Goal: Task Accomplishment & Management: Use online tool/utility

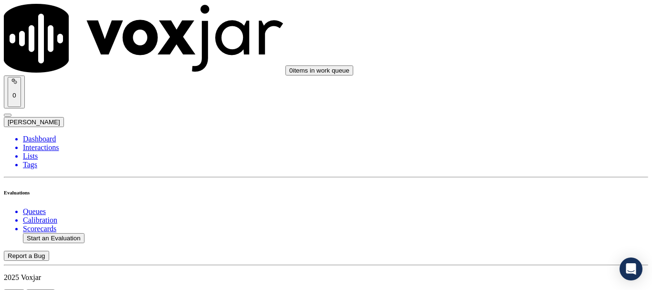
scroll to position [143, 0]
drag, startPoint x: 527, startPoint y: 189, endPoint x: 406, endPoint y: 2, distance: 221.9
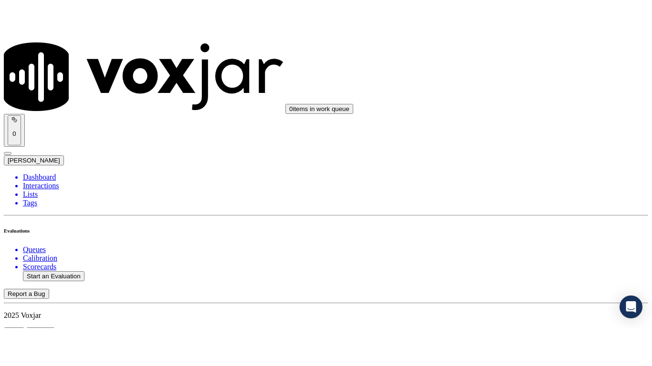
scroll to position [120, 0]
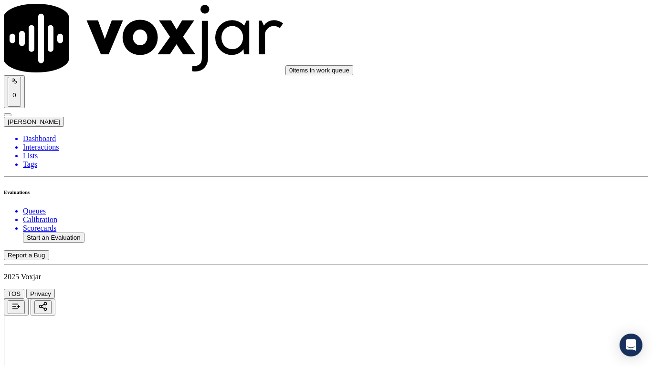
drag, startPoint x: 527, startPoint y: 175, endPoint x: 526, endPoint y: 184, distance: 9.6
click at [517, 197] on div "Yes" at bounding box center [543, 192] width 121 height 9
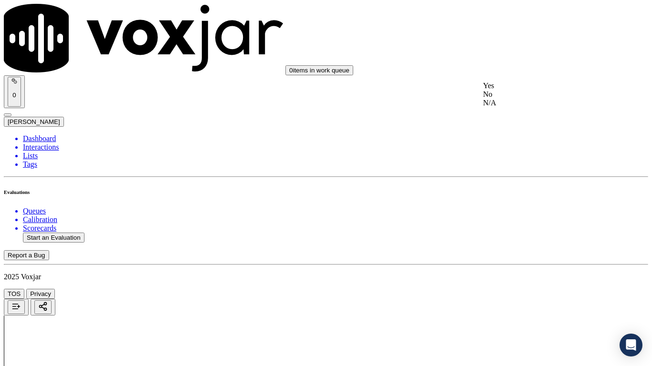
click at [516, 86] on div "Yes" at bounding box center [543, 86] width 121 height 9
click at [518, 209] on div "Yes" at bounding box center [543, 206] width 121 height 9
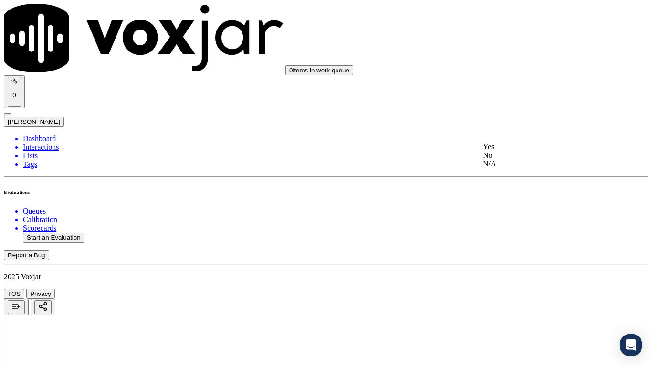
click at [536, 168] on div "N/A" at bounding box center [543, 164] width 121 height 9
drag, startPoint x: 516, startPoint y: 288, endPoint x: 515, endPoint y: 308, distance: 19.6
click at [513, 289] on div "N/A" at bounding box center [543, 318] width 121 height 9
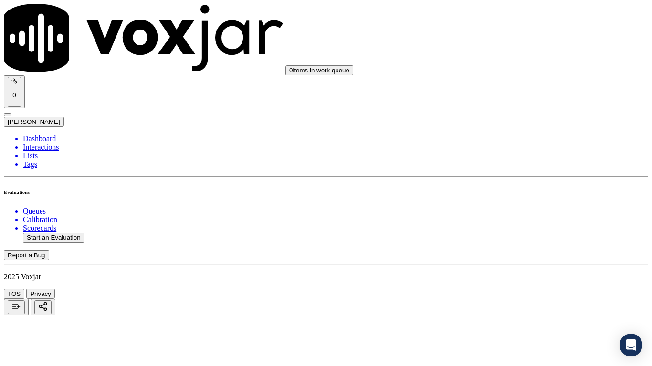
scroll to position [763, 0]
click at [514, 88] on div "Yes" at bounding box center [543, 87] width 121 height 9
click at [518, 224] on div "Yes" at bounding box center [543, 219] width 121 height 9
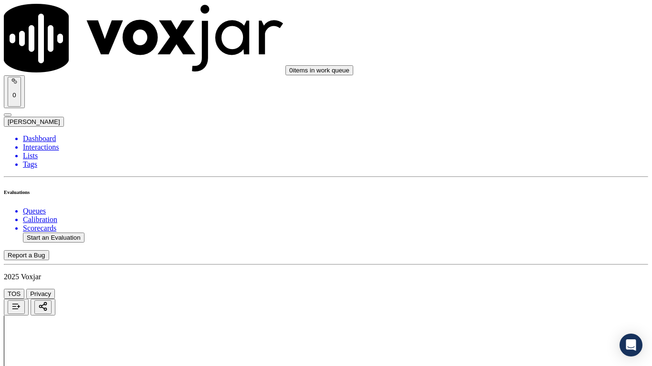
scroll to position [1002, 0]
click at [514, 117] on div "Yes" at bounding box center [543, 112] width 121 height 9
click at [504, 235] on div "Yes" at bounding box center [543, 233] width 121 height 9
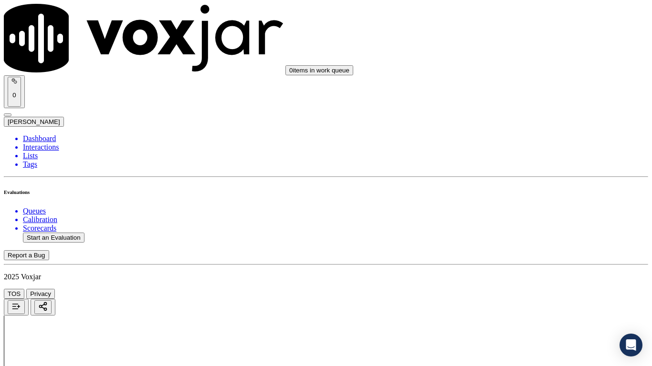
scroll to position [1240, 0]
click at [522, 142] on div "Yes" at bounding box center [543, 137] width 121 height 9
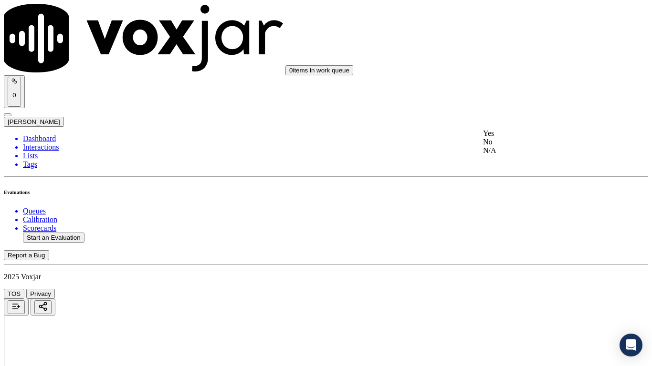
drag, startPoint x: 528, startPoint y: 139, endPoint x: 537, endPoint y: 233, distance: 94.5
click at [527, 138] on div "Yes" at bounding box center [543, 133] width 121 height 9
drag, startPoint x: 527, startPoint y: 279, endPoint x: 527, endPoint y: 286, distance: 7.2
click at [520, 289] on div "Yes" at bounding box center [543, 299] width 121 height 9
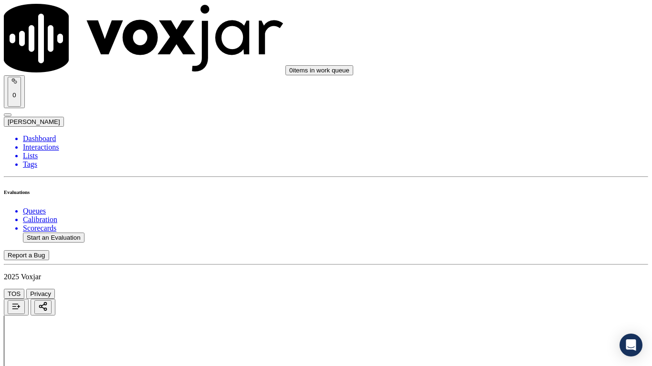
scroll to position [1718, 0]
click at [520, 137] on div "Yes" at bounding box center [543, 133] width 121 height 9
click at [512, 258] on div "Yes" at bounding box center [543, 254] width 121 height 9
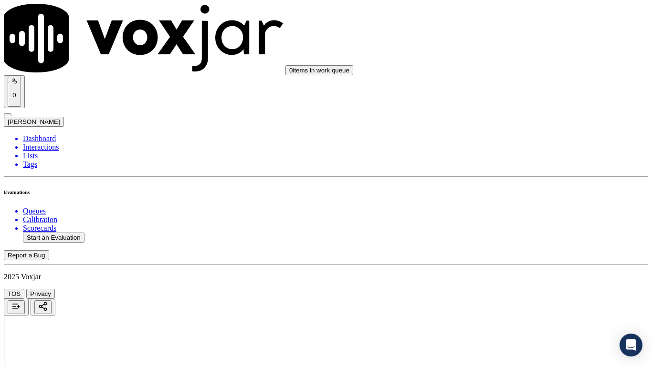
scroll to position [1956, 0]
click at [521, 139] on div "Yes" at bounding box center [543, 135] width 121 height 9
click at [507, 271] on div "Yes" at bounding box center [543, 267] width 121 height 9
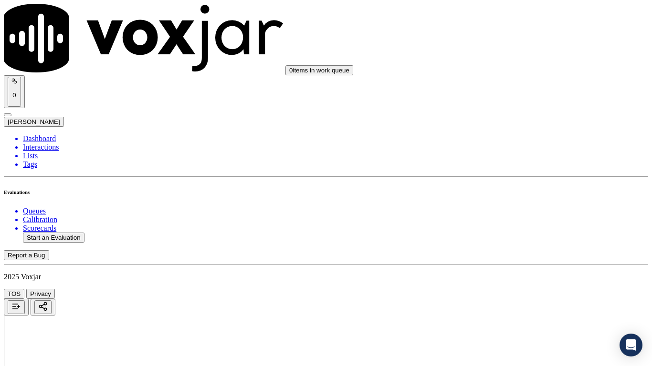
scroll to position [2242, 0]
click at [510, 117] on div "Yes" at bounding box center [543, 112] width 121 height 9
click at [510, 237] on div "Yes" at bounding box center [543, 233] width 121 height 9
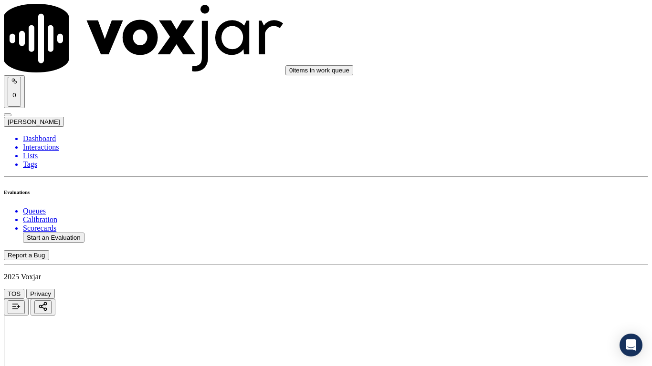
scroll to position [2529, 0]
click at [514, 122] on div "Yes" at bounding box center [543, 117] width 121 height 9
click at [525, 239] on div "Yes" at bounding box center [543, 237] width 121 height 9
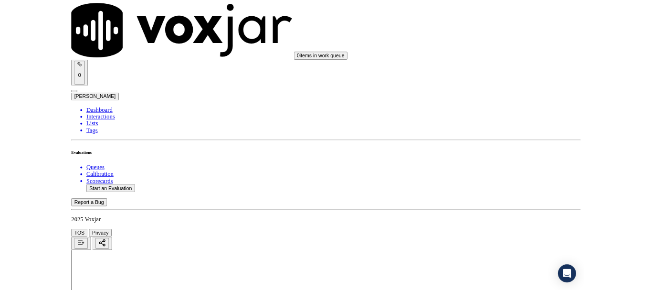
scroll to position [2640, 0]
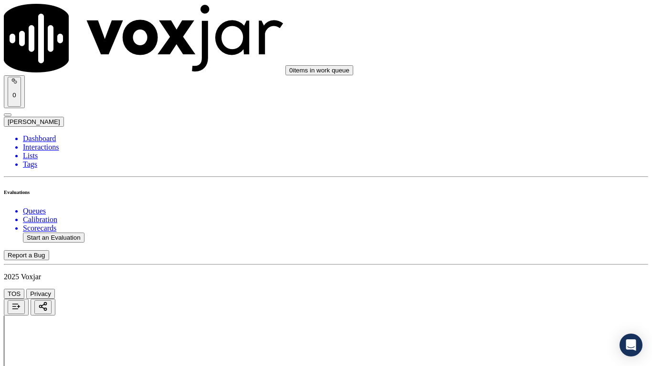
click at [515, 262] on div "Yes" at bounding box center [543, 258] width 121 height 9
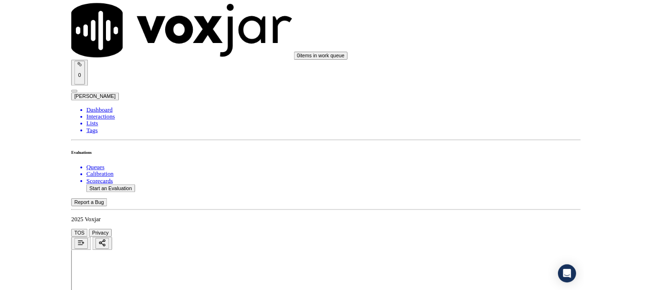
scroll to position [143, 0]
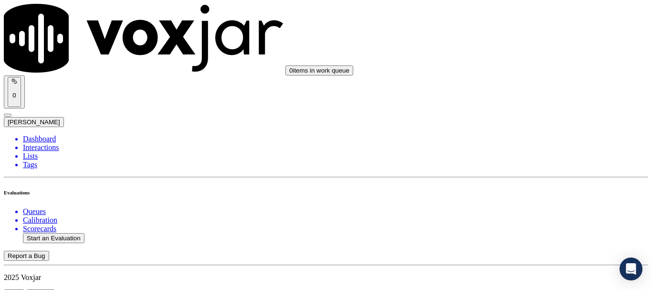
click at [73, 233] on button "Start an Evaluation" at bounding box center [54, 238] width 62 height 10
type input "20250825-161038_9372448385-all.mp3"
type input "da"
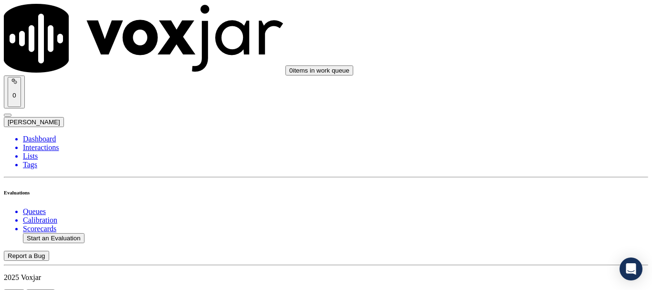
type input "[DATE]T16:04"
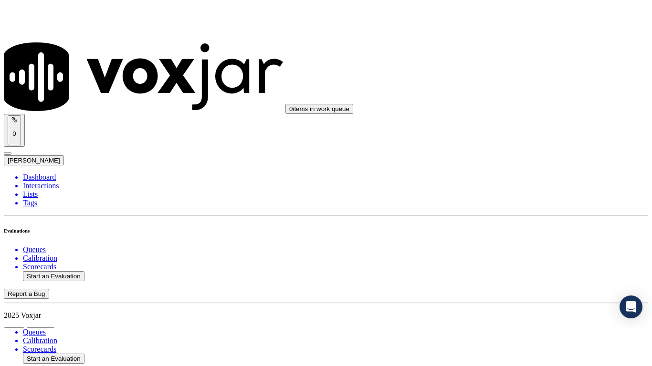
scroll to position [83, 0]
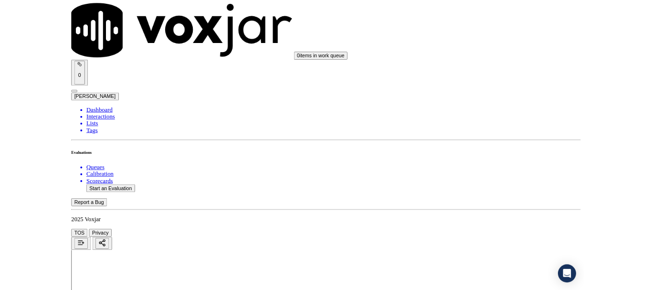
scroll to position [120, 0]
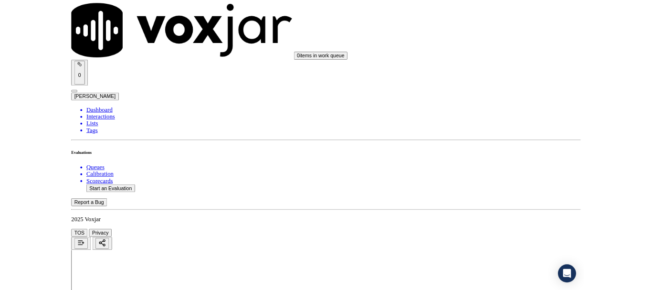
scroll to position [143, 0]
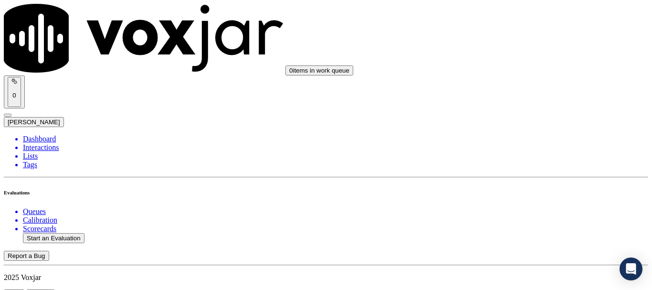
scroll to position [95, 0]
type input "[PERSON_NAME]"
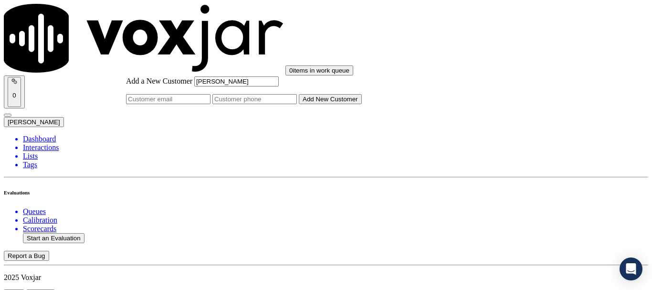
type input "[PERSON_NAME]"
click at [297, 104] on input "Add a New Customer" at bounding box center [254, 99] width 84 height 10
paste input "9372448385"
type input "9372448385"
click at [362, 104] on button "Add New Customer" at bounding box center [330, 99] width 63 height 10
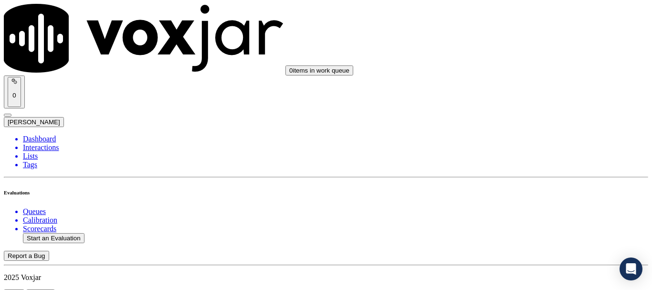
click at [531, 197] on div "Yes" at bounding box center [543, 192] width 121 height 9
drag, startPoint x: 517, startPoint y: 88, endPoint x: 529, endPoint y: 128, distance: 42.0
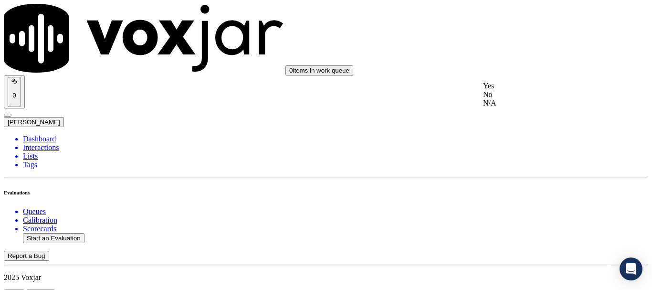
click at [517, 90] on div "Yes" at bounding box center [543, 86] width 121 height 9
click at [525, 209] on div "Yes" at bounding box center [543, 206] width 121 height 9
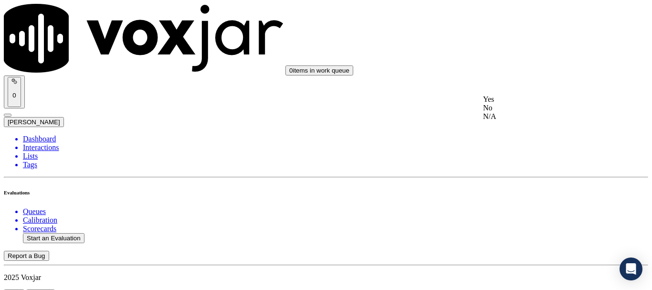
click at [524, 121] on div "N/A" at bounding box center [543, 116] width 121 height 9
drag, startPoint x: 527, startPoint y: 237, endPoint x: 526, endPoint y: 247, distance: 9.6
click at [513, 202] on div "N/A" at bounding box center [543, 197] width 121 height 9
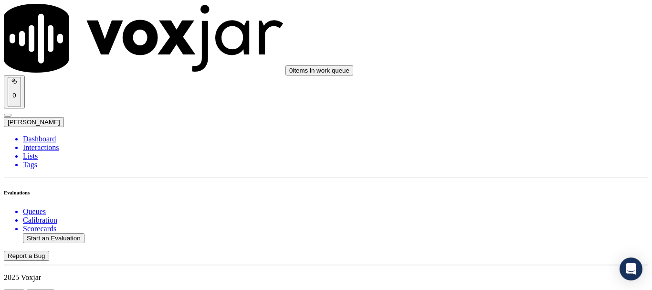
click at [524, 92] on div "Yes" at bounding box center [543, 87] width 121 height 9
drag, startPoint x: 543, startPoint y: 208, endPoint x: 540, endPoint y: 213, distance: 5.6
click at [527, 224] on div "Yes" at bounding box center [543, 219] width 121 height 9
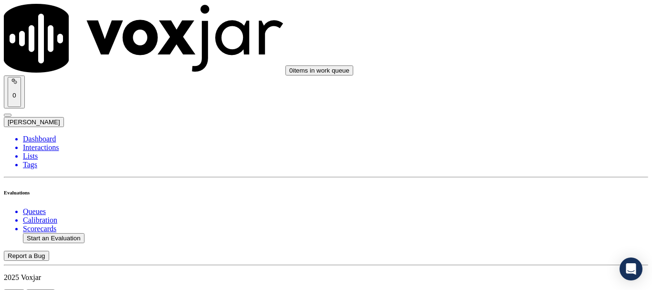
scroll to position [1002, 0]
click at [517, 117] on div "Yes" at bounding box center [543, 112] width 121 height 9
click at [519, 237] on div "Yes" at bounding box center [543, 233] width 121 height 9
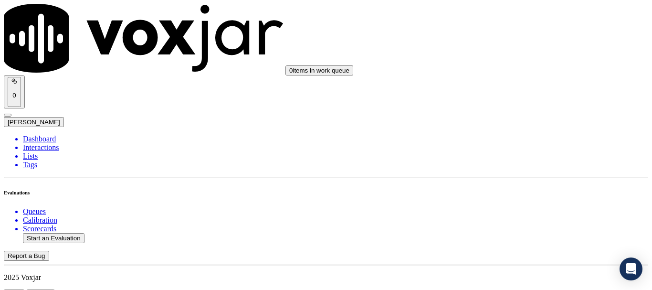
scroll to position [1288, 0]
click at [513, 94] on div "Yes" at bounding box center [543, 89] width 121 height 9
click at [517, 205] on div "Yes" at bounding box center [543, 203] width 121 height 9
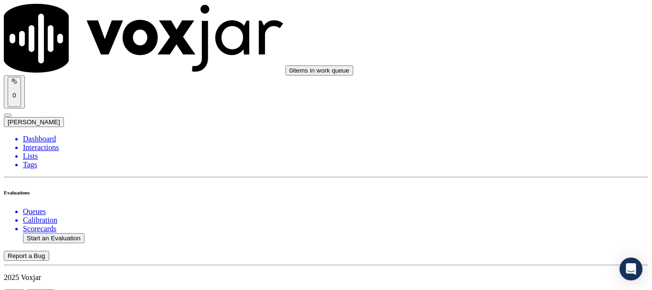
scroll to position [1574, 0]
click at [522, 161] on div "Yes" at bounding box center [543, 156] width 121 height 9
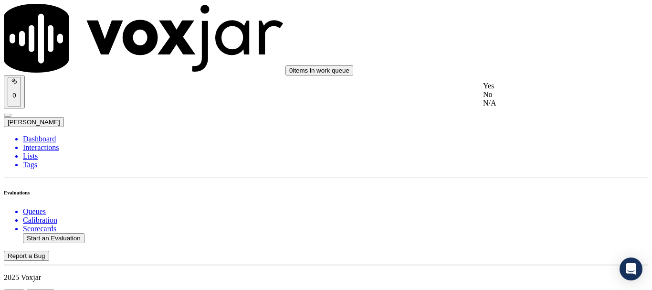
click at [509, 90] on div "Yes" at bounding box center [543, 86] width 121 height 9
click at [524, 210] on div "Yes" at bounding box center [543, 206] width 121 height 9
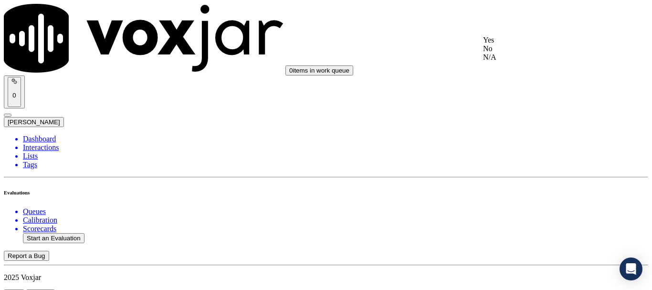
click at [517, 44] on div "Yes" at bounding box center [543, 40] width 121 height 9
click at [529, 176] on div "Yes" at bounding box center [543, 171] width 121 height 9
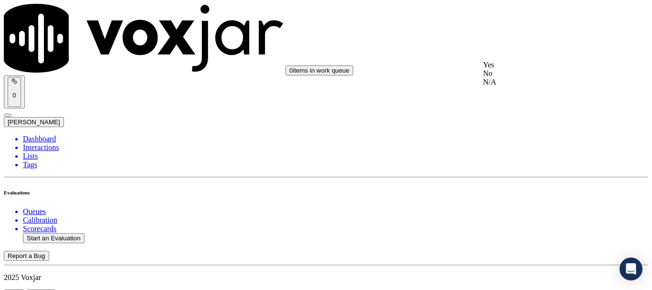
click at [514, 69] on div "Yes" at bounding box center [543, 65] width 121 height 9
click at [522, 188] on div "Yes" at bounding box center [543, 185] width 121 height 9
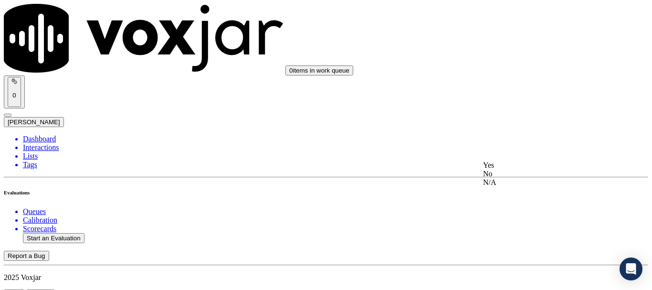
click at [522, 167] on div "Yes" at bounding box center [543, 165] width 121 height 9
click at [516, 98] on div "Yes" at bounding box center [543, 94] width 121 height 9
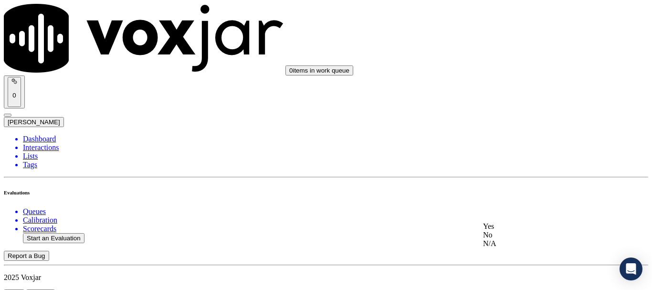
click at [513, 230] on div "Yes" at bounding box center [543, 226] width 121 height 9
click at [512, 105] on div "No" at bounding box center [543, 108] width 121 height 9
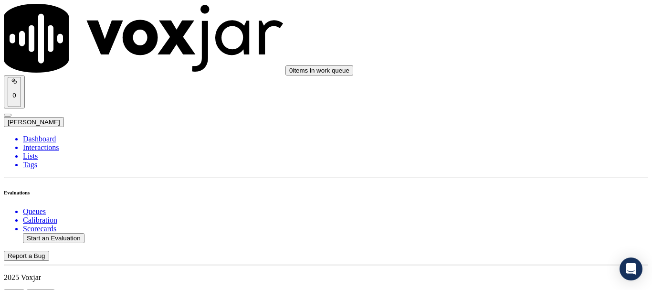
drag, startPoint x: 510, startPoint y: 118, endPoint x: 549, endPoint y: 131, distance: 40.7
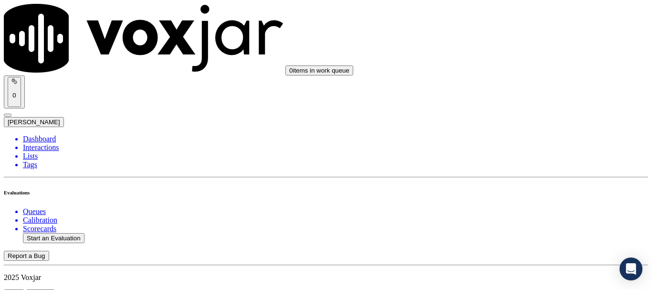
paste textarea "their mailing a"
type textarea "3.22sec Agent failed to ask the CX for their mailing address"
drag, startPoint x: 515, startPoint y: 250, endPoint x: 397, endPoint y: 173, distance: 141.2
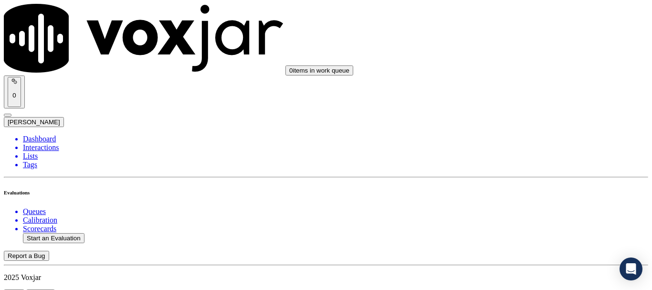
click at [68, 233] on button "Start an Evaluation" at bounding box center [54, 238] width 62 height 10
type input "20250825-114643_2163559473-all.mp3"
type input "jo"
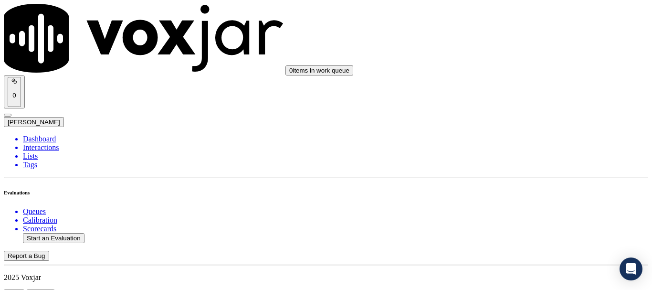
type input "[DATE]T16:28"
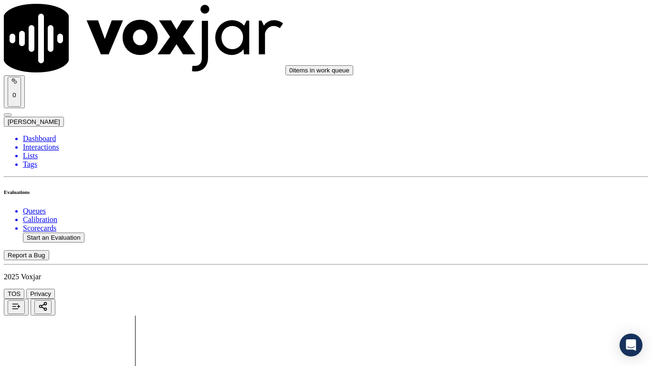
drag, startPoint x: 354, startPoint y: 334, endPoint x: 279, endPoint y: 340, distance: 74.6
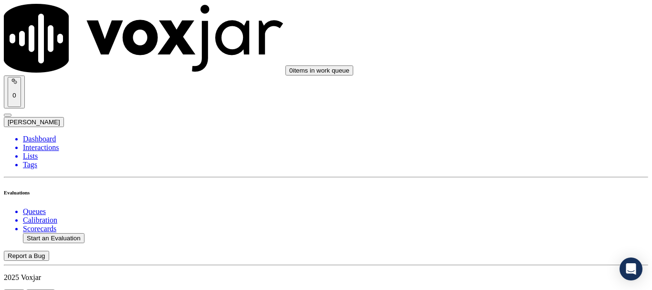
scroll to position [95, 0]
type input "[PERSON_NAME]"
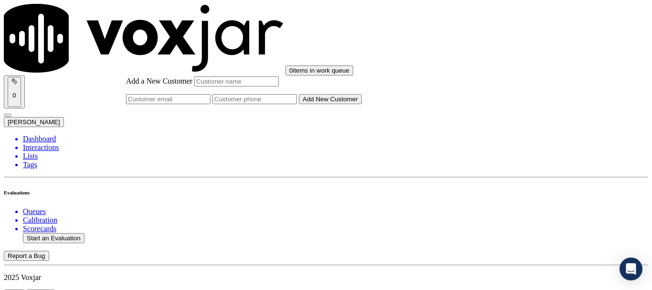
paste input "[PERSON_NAME]"
type input "[PERSON_NAME]"
drag, startPoint x: 370, startPoint y: 146, endPoint x: 370, endPoint y: 153, distance: 7.6
click at [297, 104] on input "Add a New Customer" at bounding box center [254, 99] width 84 height 10
paste input "2163559473"
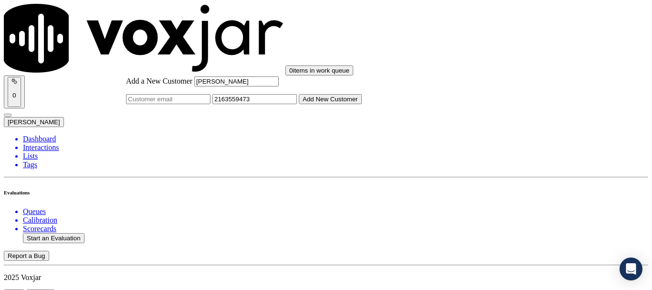
type input "2163559473"
click at [360, 104] on button "Add New Customer" at bounding box center [330, 99] width 63 height 10
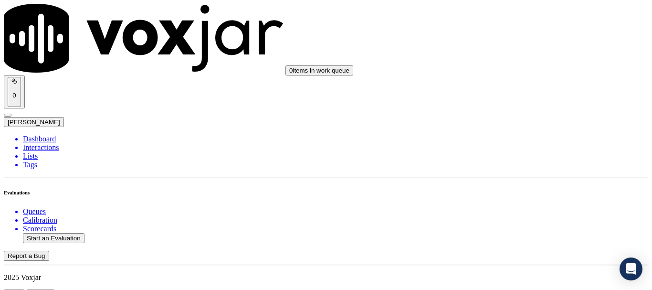
drag, startPoint x: 532, startPoint y: 189, endPoint x: 374, endPoint y: 178, distance: 158.8
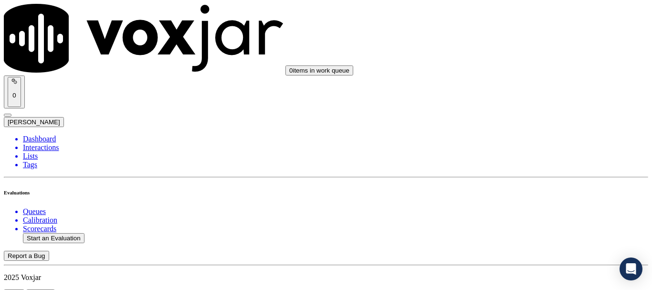
click at [532, 102] on div "Yes" at bounding box center [543, 97] width 121 height 9
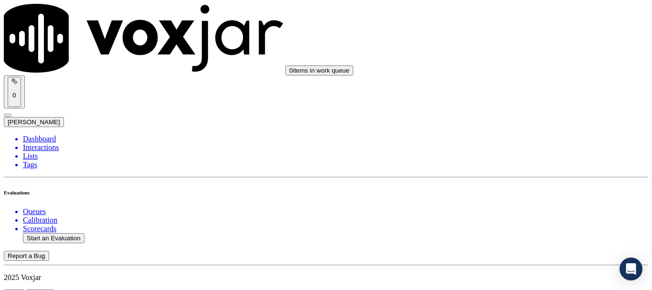
drag, startPoint x: 520, startPoint y: 78, endPoint x: 525, endPoint y: 98, distance: 20.6
click at [523, 86] on div "Yes" at bounding box center [543, 86] width 121 height 9
click at [530, 210] on div "Yes" at bounding box center [543, 206] width 121 height 9
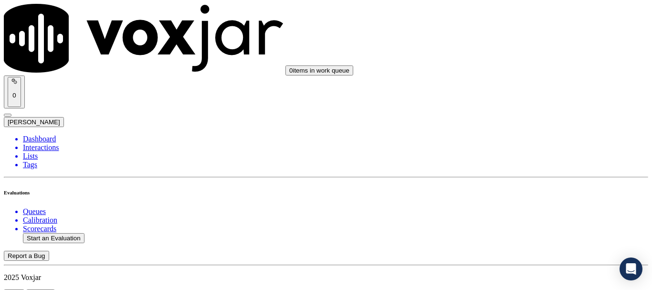
scroll to position [477, 0]
click at [516, 121] on div "N/A" at bounding box center [543, 116] width 121 height 9
click at [513, 202] on div "N/A" at bounding box center [543, 197] width 121 height 9
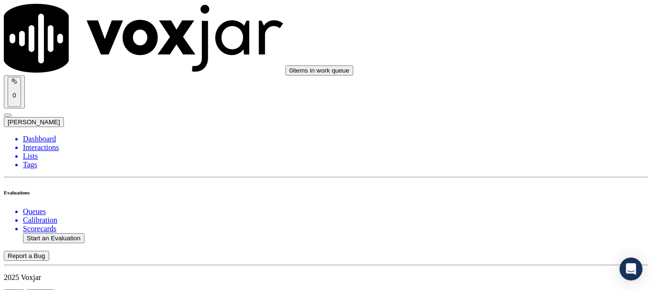
scroll to position [763, 0]
click at [521, 89] on div "Yes" at bounding box center [543, 87] width 121 height 9
drag, startPoint x: 534, startPoint y: 224, endPoint x: 532, endPoint y: 230, distance: 6.5
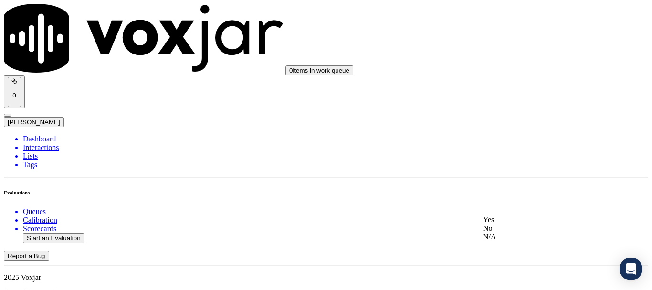
click at [533, 224] on div "Yes" at bounding box center [543, 219] width 121 height 9
click at [518, 137] on div "Yes" at bounding box center [543, 137] width 121 height 9
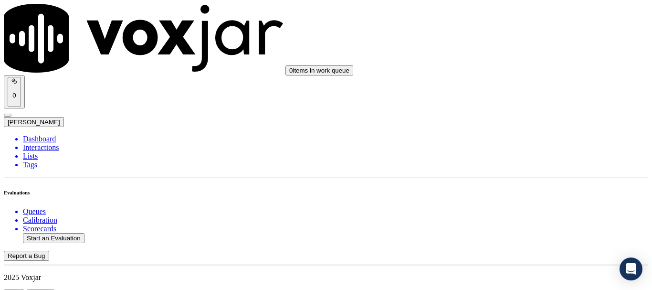
click at [531, 125] on div "No" at bounding box center [543, 121] width 121 height 9
drag, startPoint x: 594, startPoint y: 172, endPoint x: 510, endPoint y: 144, distance: 89.6
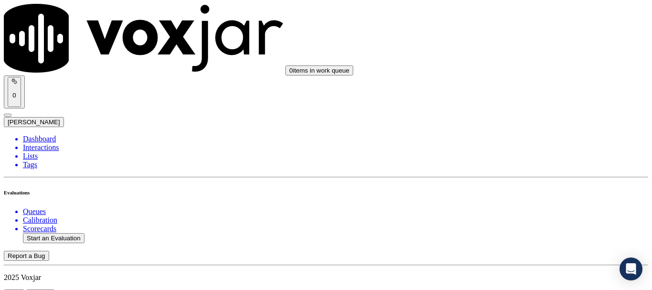
paste textarea "provided an incorrect account number, but instead of verifying or re-confirming…"
type textarea "4.56sec CX provided an incorrect account number, but instead of verifying or re…"
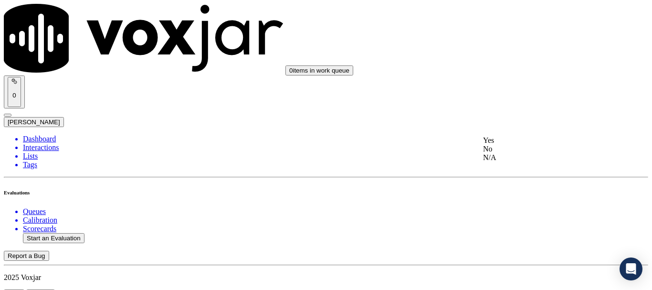
click at [533, 145] on div "Yes" at bounding box center [543, 140] width 121 height 9
click at [515, 89] on div "Yes" at bounding box center [543, 88] width 121 height 9
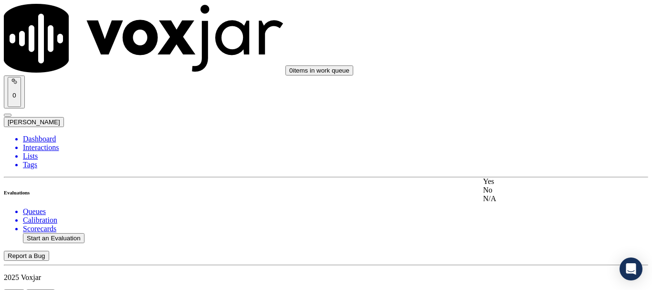
click at [511, 186] on div "Yes" at bounding box center [543, 181] width 121 height 9
click at [513, 87] on div "Yes" at bounding box center [543, 88] width 121 height 9
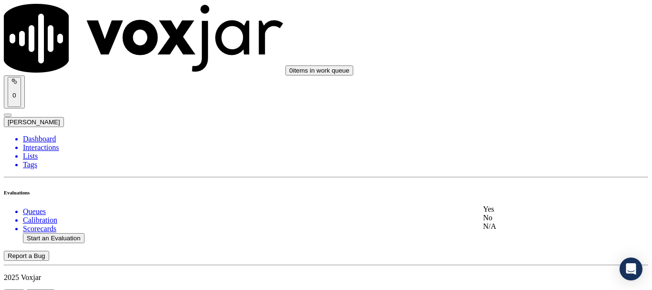
click at [512, 213] on div "Yes" at bounding box center [543, 209] width 121 height 9
click at [522, 131] on div "Yes" at bounding box center [543, 127] width 121 height 9
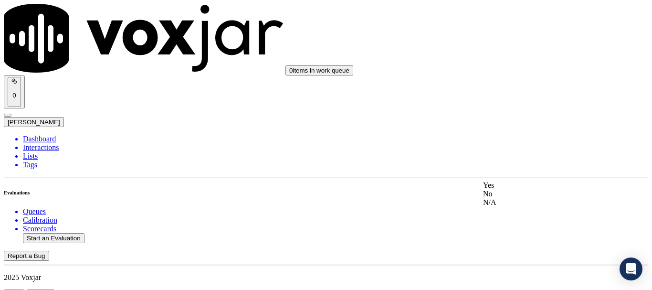
click at [518, 189] on div "Yes" at bounding box center [543, 185] width 121 height 9
click at [516, 49] on div "Yes" at bounding box center [543, 45] width 121 height 9
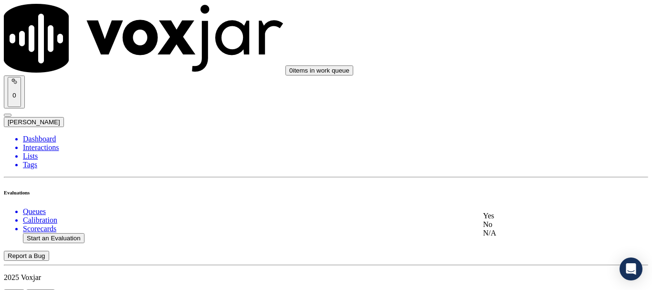
click at [511, 220] on div "Yes" at bounding box center [543, 215] width 121 height 9
click at [510, 51] on div "Yes" at bounding box center [543, 49] width 121 height 9
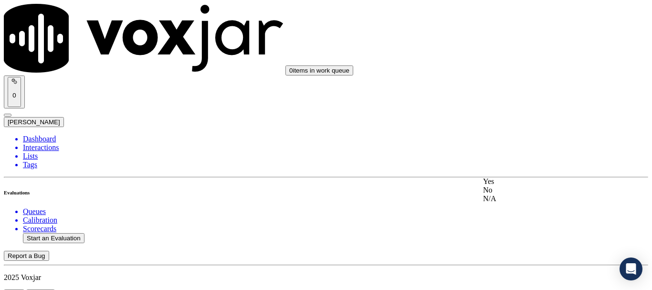
drag, startPoint x: 521, startPoint y: 185, endPoint x: 515, endPoint y: 250, distance: 64.8
click at [521, 186] on div "Yes" at bounding box center [543, 181] width 121 height 9
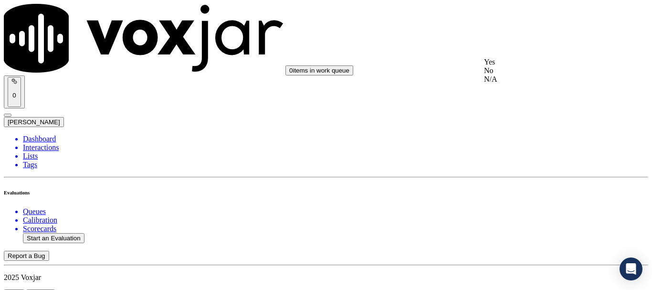
click at [532, 66] on div "Yes" at bounding box center [543, 62] width 119 height 9
click at [42, 233] on button "Start an Evaluation" at bounding box center [54, 238] width 62 height 10
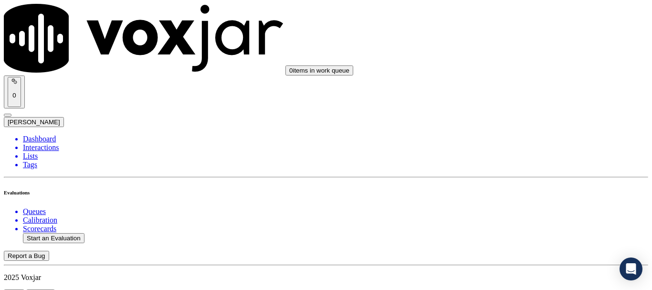
type input "20250825-131843_3304946044-all.mp3"
type input "mi"
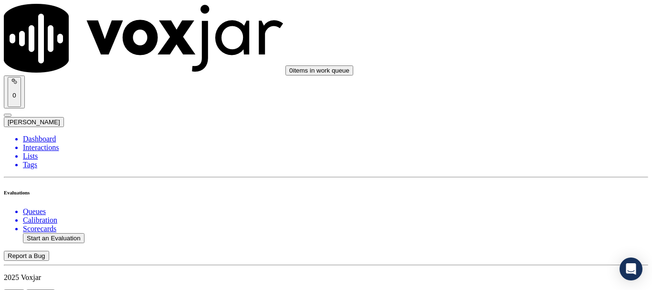
type input "[DATE]T16:39"
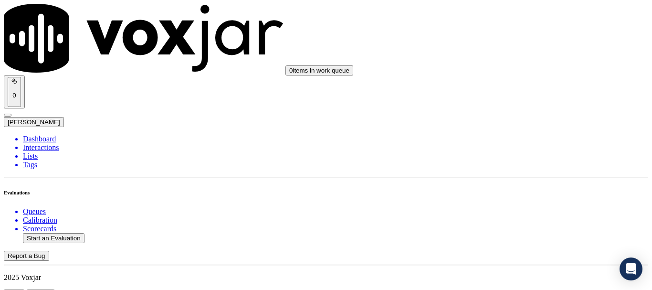
scroll to position [143, 0]
type input "[PERSON_NAME]"
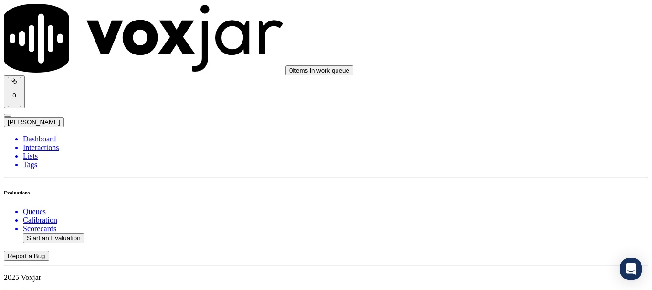
drag, startPoint x: 526, startPoint y: 189, endPoint x: 495, endPoint y: 217, distance: 40.9
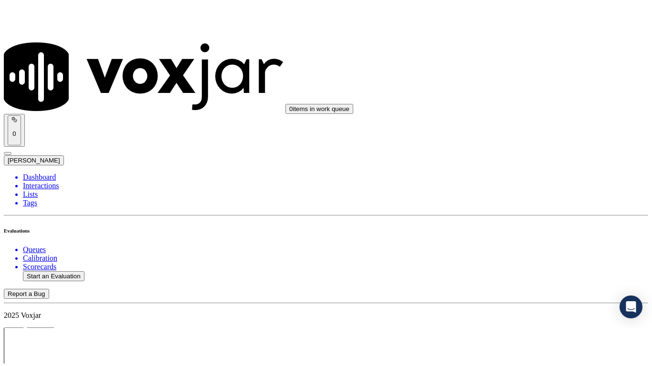
scroll to position [120, 0]
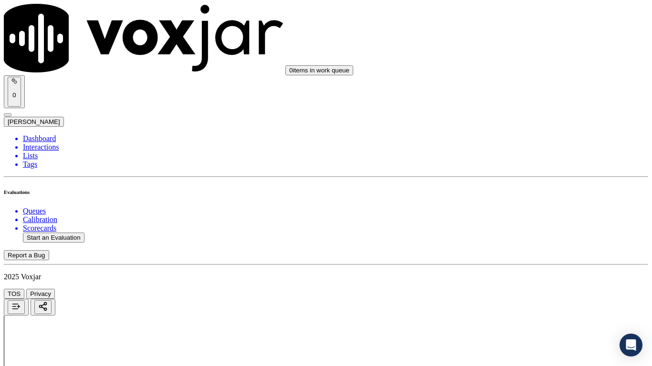
click at [523, 197] on div "Yes" at bounding box center [543, 192] width 121 height 9
click at [507, 254] on div "Yes" at bounding box center [543, 251] width 121 height 9
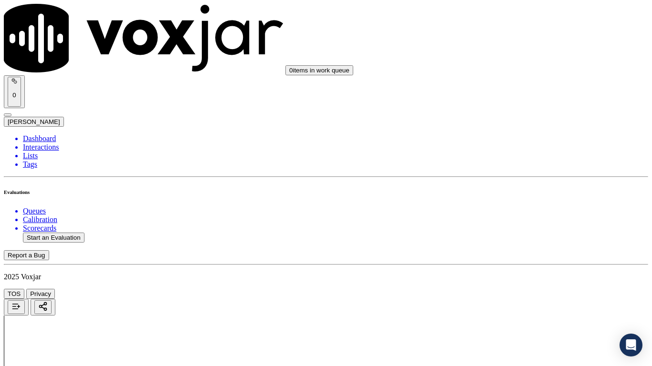
click at [521, 114] on div "Yes" at bounding box center [543, 110] width 121 height 9
click at [532, 264] on div "N/A" at bounding box center [543, 259] width 121 height 9
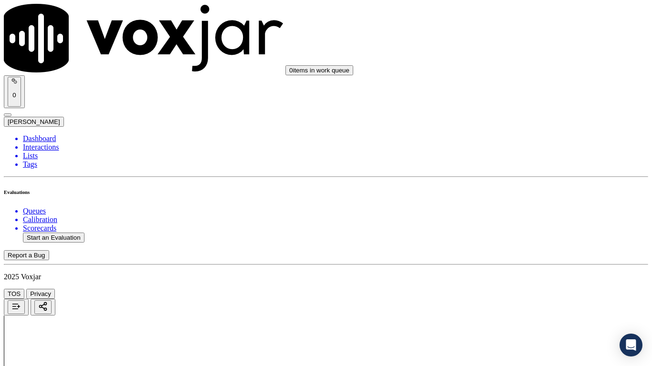
click at [534, 132] on div "N/A" at bounding box center [543, 128] width 121 height 9
click at [524, 235] on div "Yes" at bounding box center [543, 231] width 121 height 9
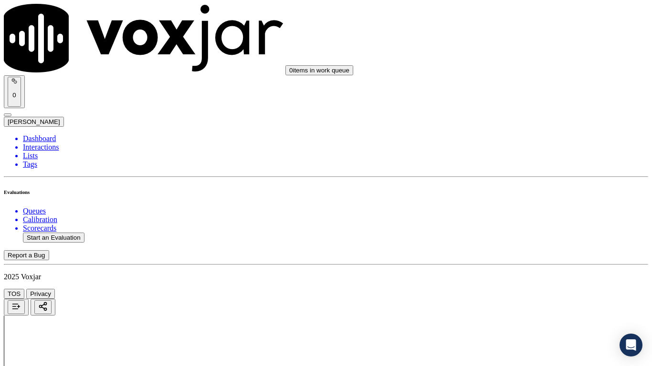
click at [523, 81] on div "Yes" at bounding box center [543, 76] width 121 height 9
click at [517, 212] on div "Yes" at bounding box center [543, 208] width 121 height 9
drag, startPoint x: 533, startPoint y: 305, endPoint x: 522, endPoint y: 335, distance: 31.8
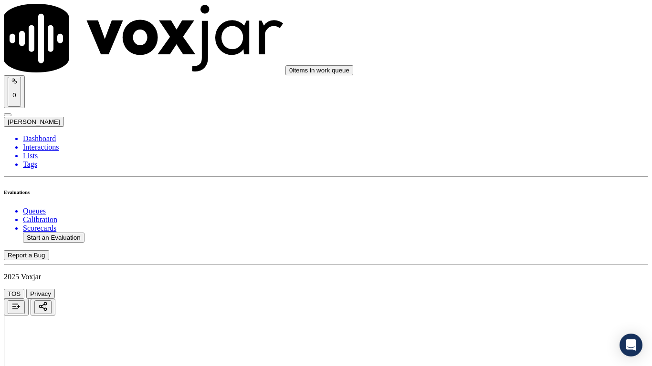
click at [514, 259] on div "Yes" at bounding box center [543, 254] width 121 height 9
drag, startPoint x: 511, startPoint y: 73, endPoint x: 511, endPoint y: 82, distance: 9.1
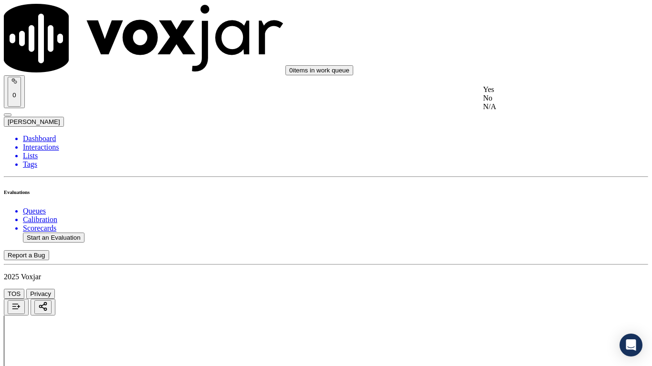
click at [512, 94] on div "Yes" at bounding box center [543, 89] width 121 height 9
click at [503, 281] on div "Yes" at bounding box center [543, 276] width 121 height 9
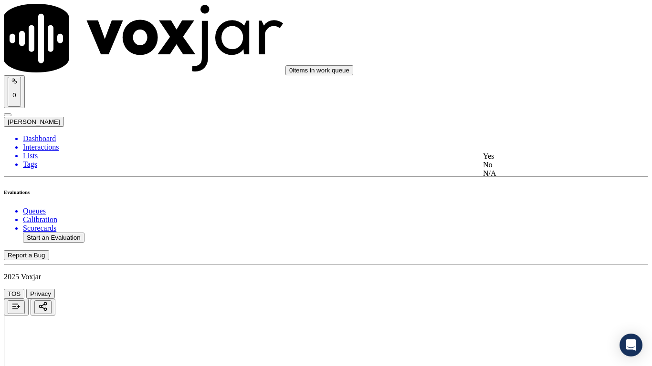
click at [527, 161] on div "Yes" at bounding box center [543, 156] width 121 height 9
click at [517, 281] on div "Yes" at bounding box center [543, 276] width 121 height 9
drag, startPoint x: 507, startPoint y: 44, endPoint x: 509, endPoint y: 50, distance: 6.4
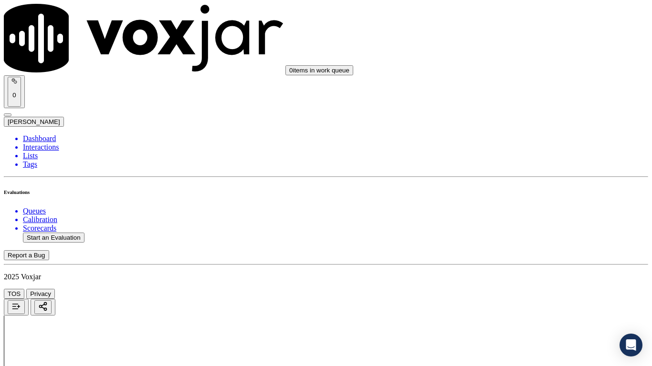
click at [518, 67] on div "Yes" at bounding box center [543, 63] width 121 height 9
click at [513, 187] on div "Yes" at bounding box center [543, 183] width 121 height 9
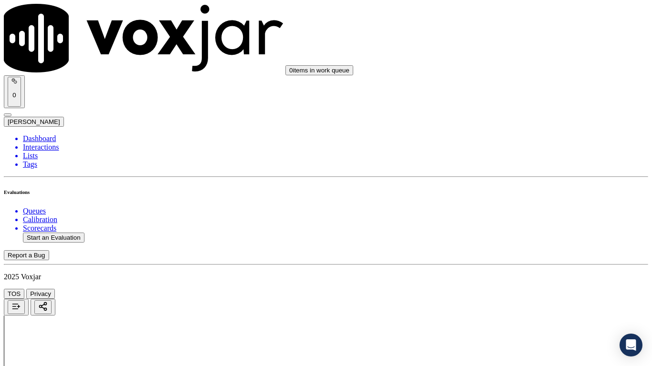
click at [531, 128] on div "Yes" at bounding box center [543, 124] width 121 height 9
click at [520, 260] on div "Yes" at bounding box center [543, 255] width 121 height 9
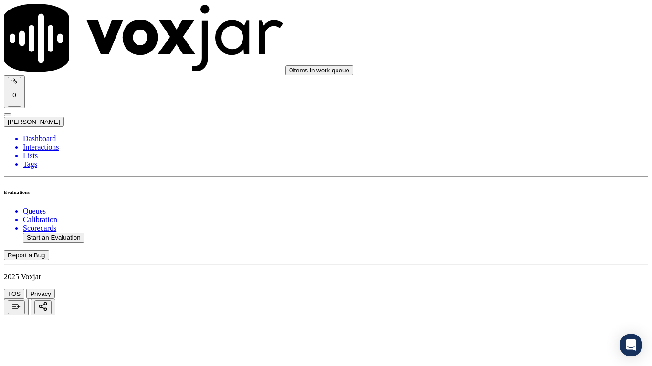
click at [526, 94] on div "Yes" at bounding box center [543, 89] width 121 height 9
click at [519, 265] on div "Yes" at bounding box center [543, 260] width 121 height 9
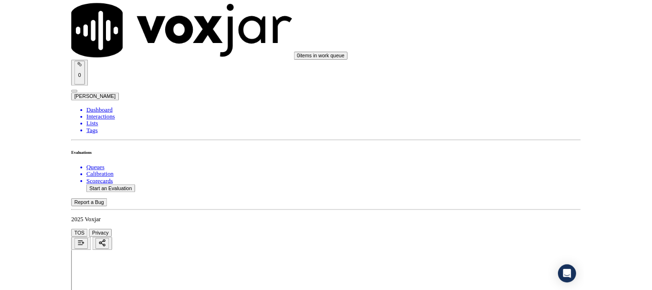
scroll to position [2640, 0]
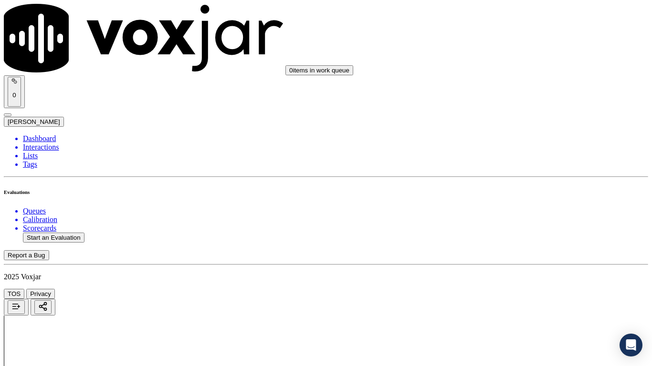
click at [526, 131] on div "Yes" at bounding box center [543, 126] width 121 height 9
click at [515, 259] on div "Yes" at bounding box center [543, 258] width 121 height 9
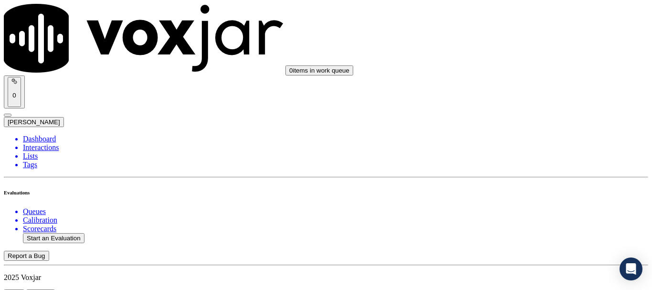
scroll to position [101, 0]
click at [41, 233] on button "Start an Evaluation" at bounding box center [54, 238] width 62 height 10
type input "20250825-145440_2168678961-all.mp3"
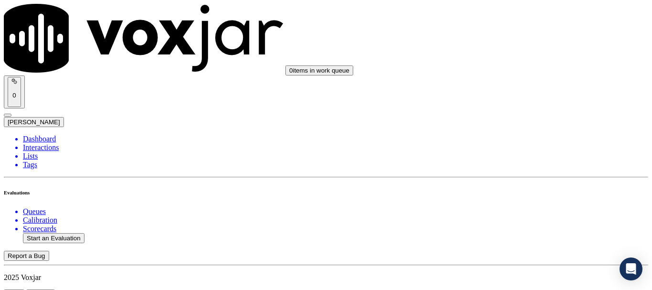
type input "da"
type input "[DATE]T17:03"
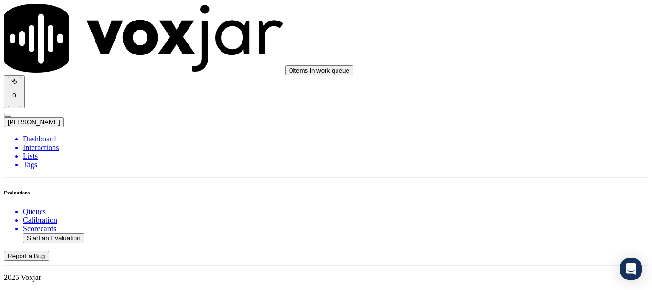
scroll to position [83, 0]
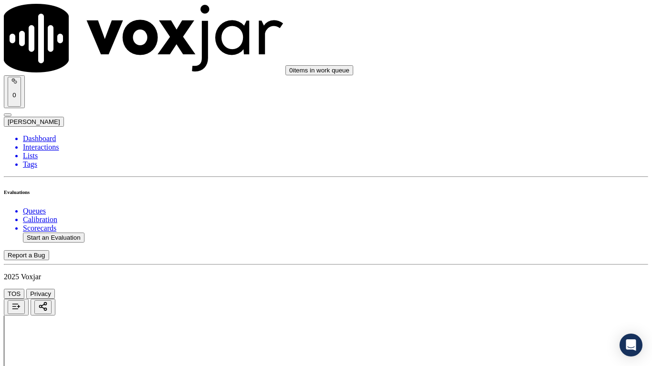
drag, startPoint x: 382, startPoint y: 336, endPoint x: 371, endPoint y: 338, distance: 11.2
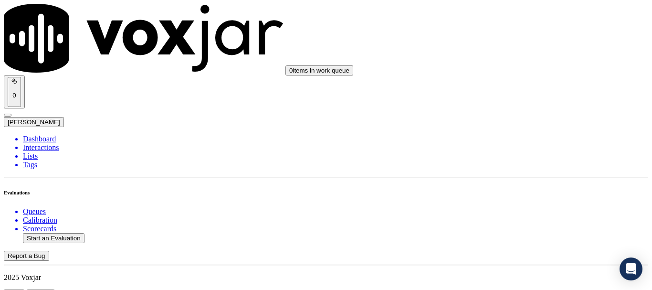
scroll to position [95, 0]
type input "[PERSON_NAME]"
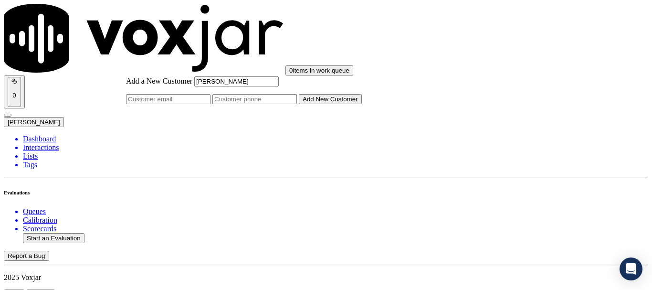
type input "[PERSON_NAME]"
click at [297, 104] on input "Add a New Customer" at bounding box center [254, 99] width 84 height 10
paste input "4406015444"
paste input "2168678961"
type input "4406015444-2168678961"
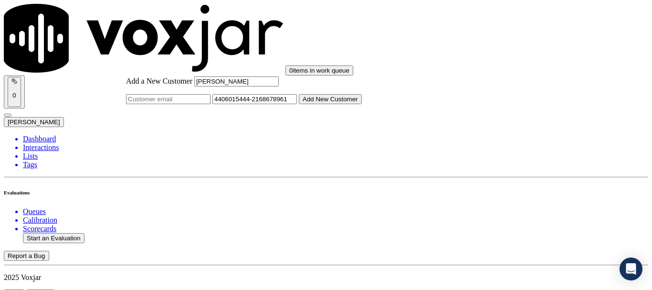
click at [362, 104] on button "Add New Customer" at bounding box center [330, 99] width 63 height 10
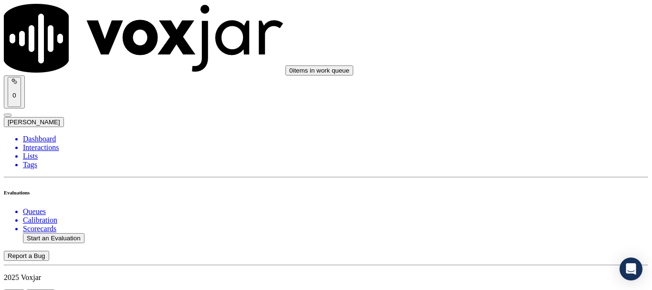
drag, startPoint x: 258, startPoint y: 104, endPoint x: 396, endPoint y: 181, distance: 158.0
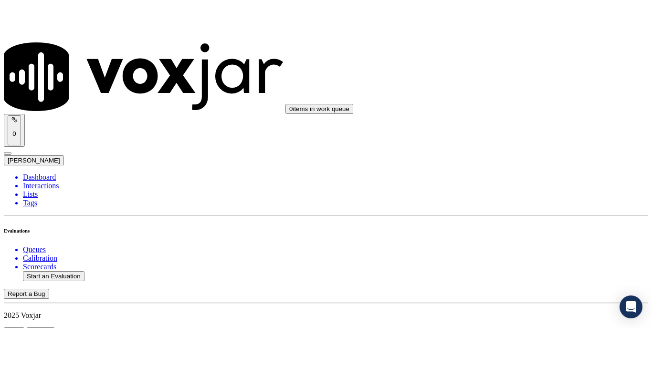
scroll to position [191, 0]
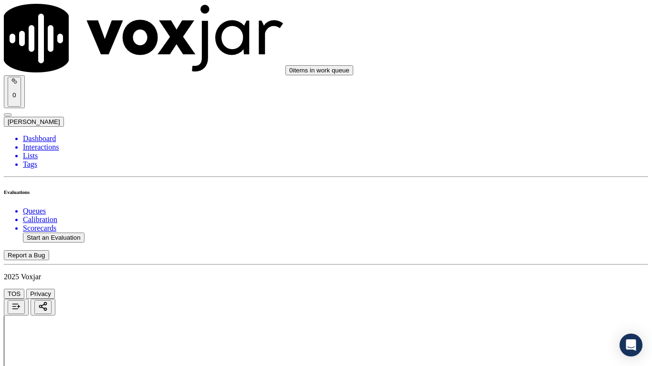
click at [537, 197] on div "Yes" at bounding box center [543, 192] width 121 height 9
click at [527, 138] on div "Yes" at bounding box center [543, 133] width 121 height 9
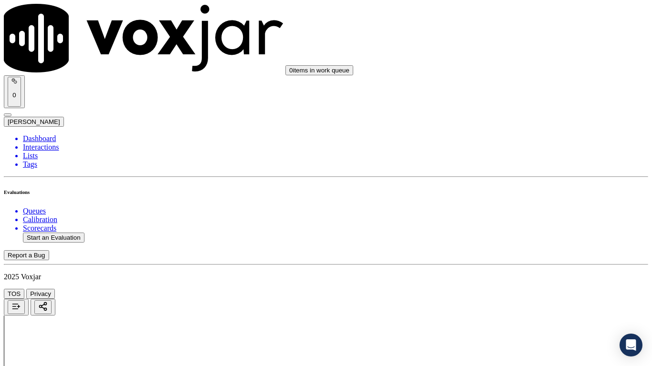
scroll to position [286, 0]
click at [528, 158] on div "Yes" at bounding box center [543, 158] width 121 height 9
click at [521, 289] on div "N/A" at bounding box center [543, 307] width 121 height 9
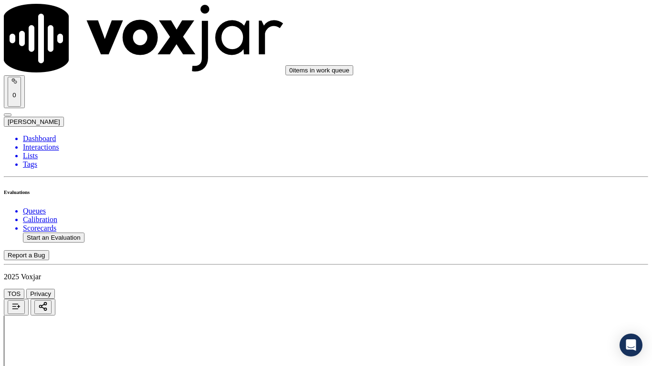
scroll to position [525, 0]
click at [526, 228] on div "N/A" at bounding box center [543, 223] width 121 height 9
click at [512, 257] on div "Yes" at bounding box center [543, 253] width 121 height 9
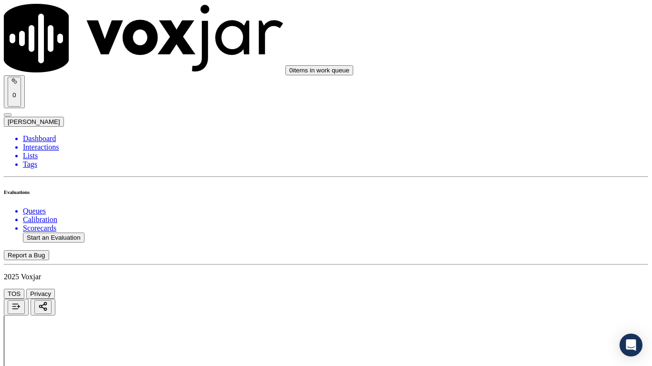
scroll to position [811, 0]
click at [526, 176] on div "Yes" at bounding box center [543, 171] width 121 height 9
click at [521, 289] on div "Yes" at bounding box center [543, 303] width 121 height 9
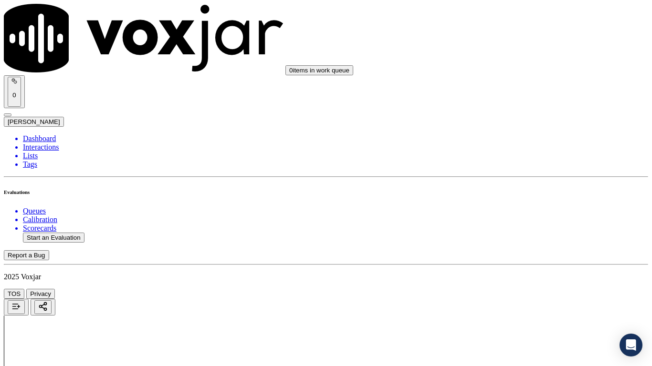
scroll to position [1050, 0]
click at [534, 189] on div "Yes" at bounding box center [543, 185] width 121 height 9
click at [515, 257] on div "Yes" at bounding box center [543, 254] width 121 height 9
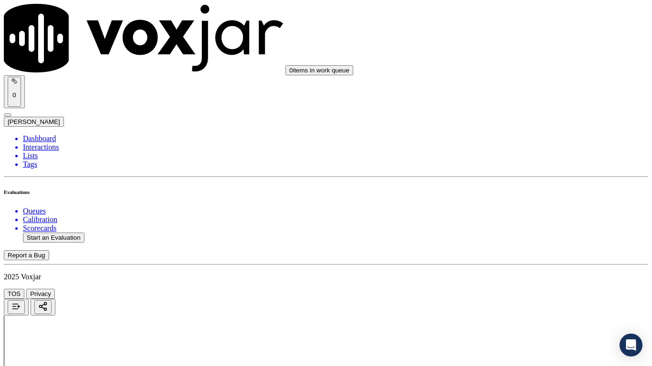
scroll to position [1336, 0]
click at [520, 233] on div "Yes" at bounding box center [543, 229] width 121 height 9
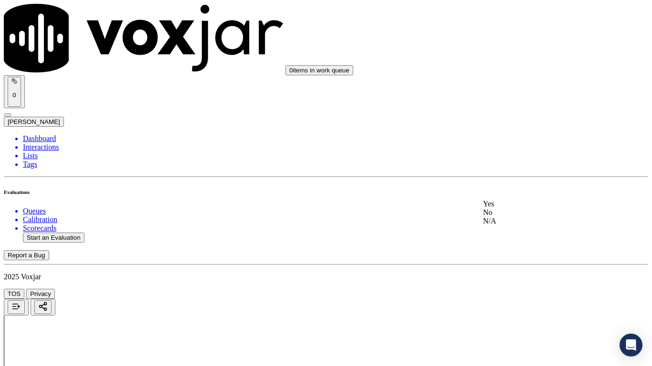
click at [519, 204] on div "Yes" at bounding box center [543, 204] width 121 height 9
drag, startPoint x: 520, startPoint y: 141, endPoint x: 539, endPoint y: 202, distance: 64.0
click at [520, 138] on div "Yes" at bounding box center [543, 133] width 121 height 9
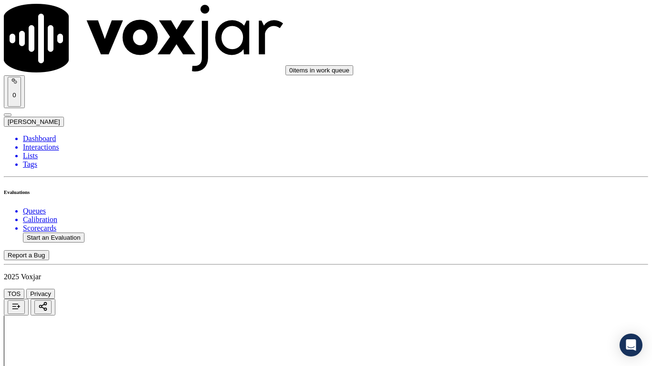
click at [518, 253] on div "Yes" at bounding box center [543, 254] width 121 height 9
click at [518, 187] on div "Yes" at bounding box center [543, 183] width 121 height 9
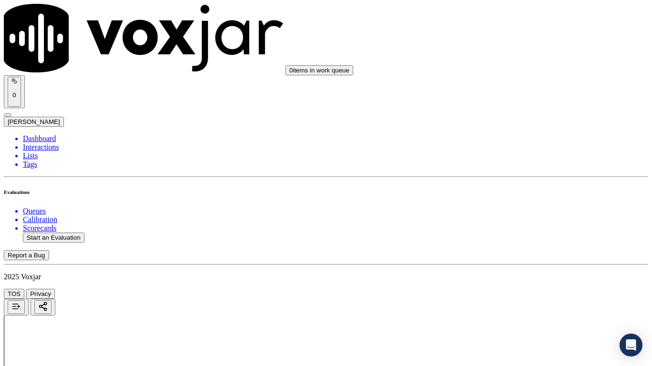
scroll to position [2051, 0]
click at [514, 176] on div "Yes" at bounding box center [543, 171] width 121 height 9
click at [513, 289] on div "Yes" at bounding box center [543, 303] width 121 height 9
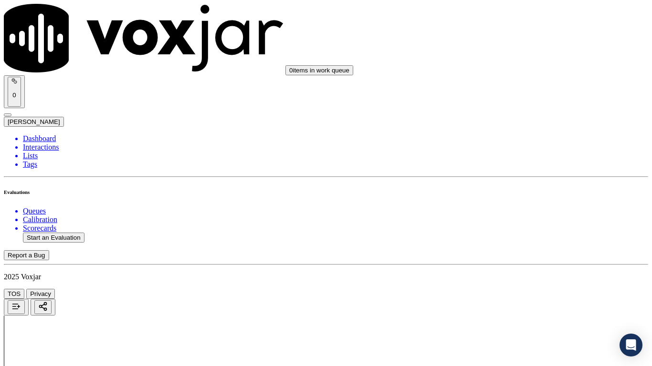
scroll to position [2147, 0]
click at [518, 259] on div "Yes" at bounding box center [543, 254] width 121 height 9
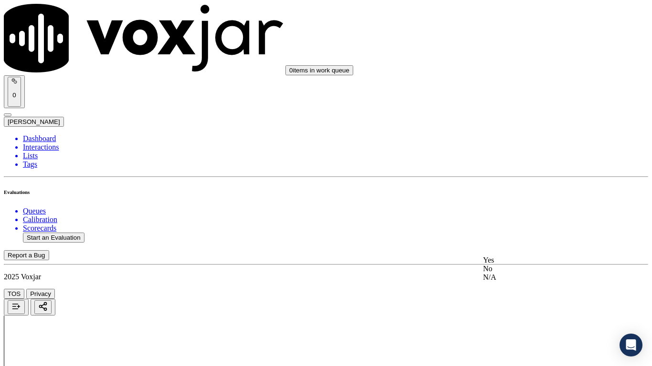
click at [521, 260] on div "Yes" at bounding box center [543, 260] width 121 height 9
click at [520, 193] on div "Yes" at bounding box center [543, 190] width 121 height 9
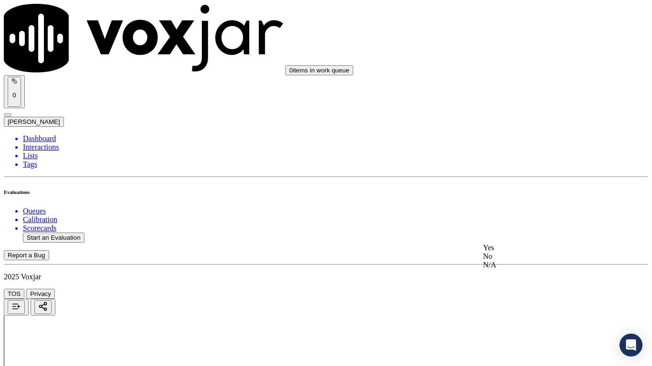
click at [508, 252] on div "Yes" at bounding box center [543, 248] width 121 height 9
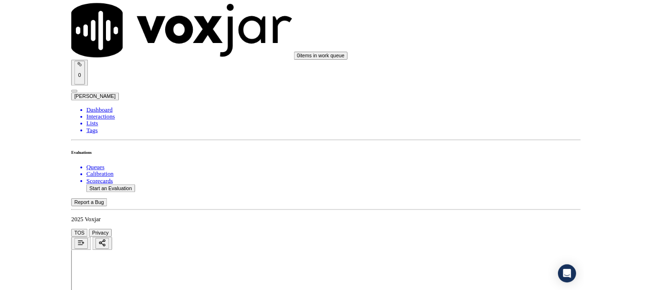
scroll to position [2640, 0]
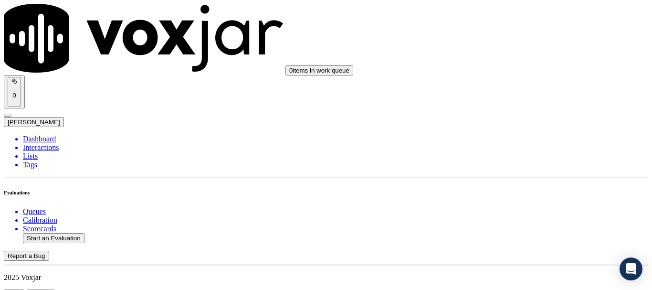
click at [56, 233] on button "Start an Evaluation" at bounding box center [54, 238] width 62 height 10
type input "20250825-144940_2162249388-all.mp3"
type input "mi"
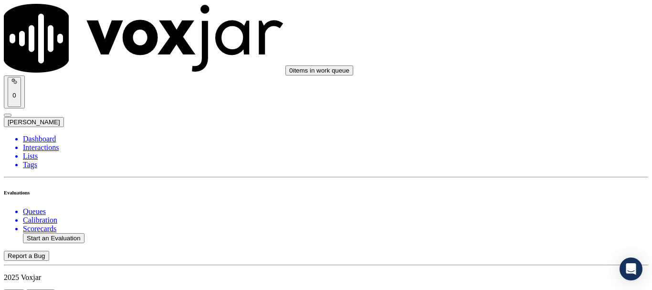
type input "[DATE]T17:09"
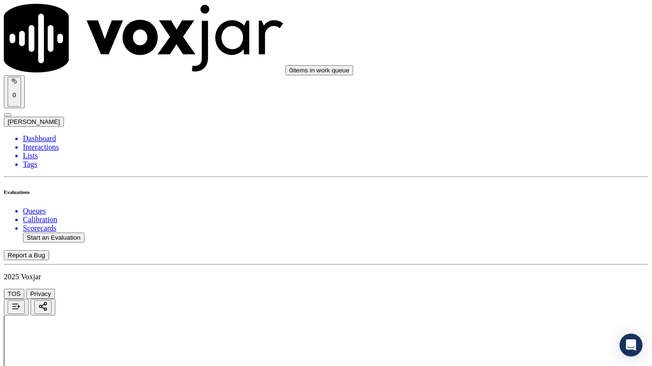
drag, startPoint x: 375, startPoint y: 337, endPoint x: 379, endPoint y: 341, distance: 5.4
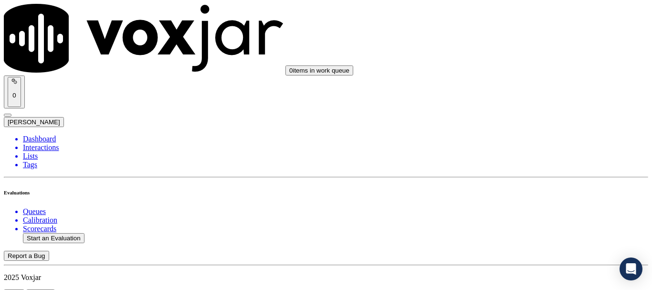
scroll to position [143, 0]
paste input "[PERSON_NAME]"
type input "[PERSON_NAME]"
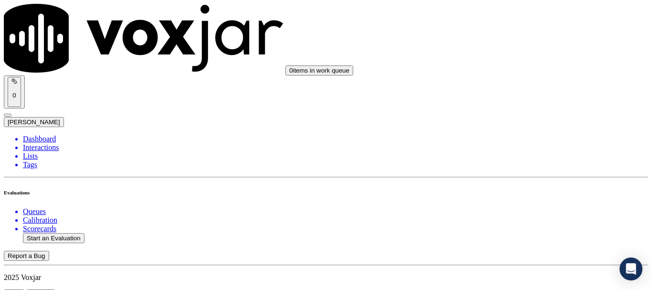
drag, startPoint x: 534, startPoint y: 187, endPoint x: 508, endPoint y: 204, distance: 31.4
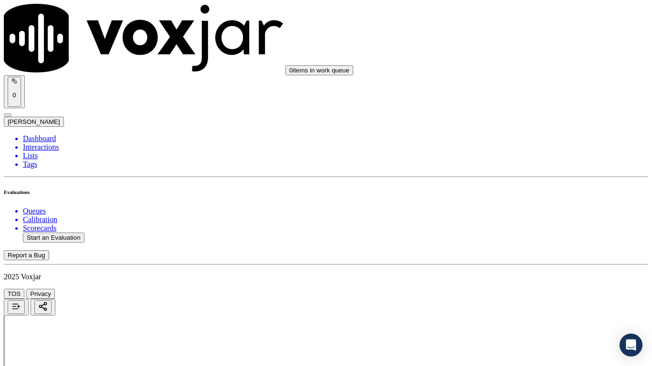
scroll to position [134, 0]
click at [509, 196] on div "Yes" at bounding box center [543, 192] width 121 height 9
drag, startPoint x: 521, startPoint y: 112, endPoint x: 521, endPoint y: 121, distance: 9.1
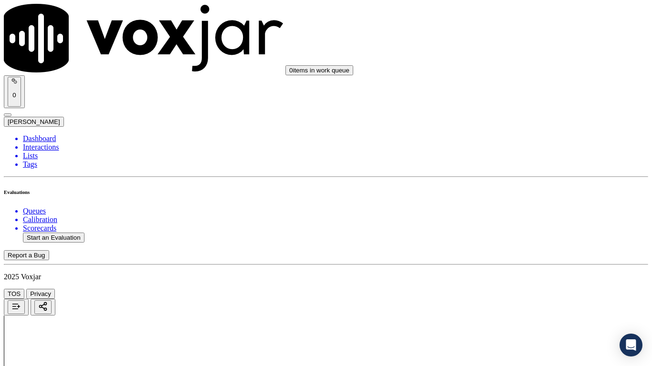
click at [522, 138] on div "Yes" at bounding box center [543, 133] width 121 height 9
drag, startPoint x: 528, startPoint y: 241, endPoint x: 520, endPoint y: 264, distance: 24.1
click at [523, 258] on div "Yes" at bounding box center [543, 254] width 121 height 9
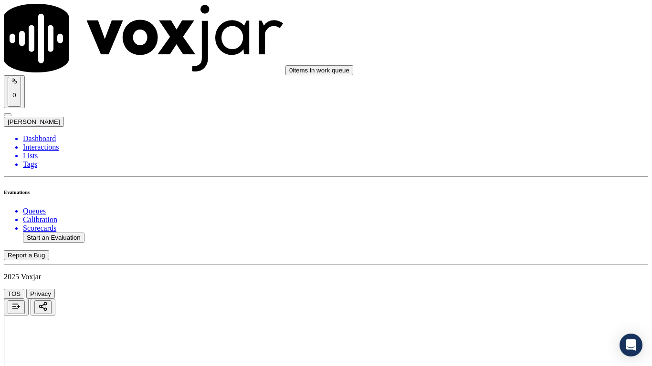
scroll to position [429, 0]
drag, startPoint x: 517, startPoint y: 125, endPoint x: 514, endPoint y: 134, distance: 10.0
click at [508, 168] on div "N/A" at bounding box center [543, 164] width 121 height 9
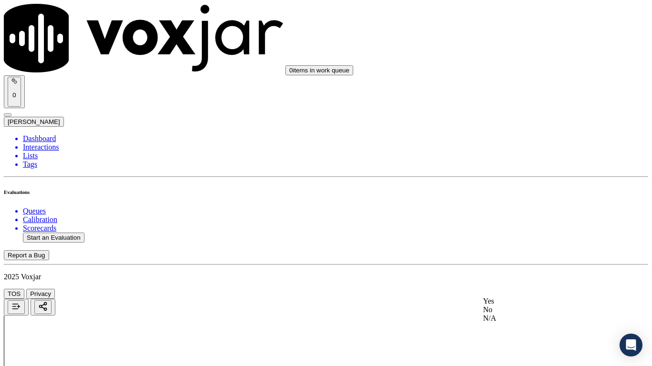
click at [515, 289] on div "N/A" at bounding box center [543, 318] width 121 height 9
click at [515, 182] on div "Yes" at bounding box center [543, 183] width 121 height 9
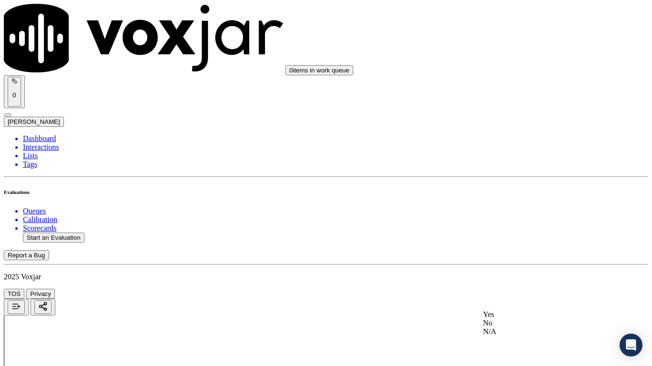
click at [515, 289] on div "Yes" at bounding box center [543, 315] width 121 height 9
click at [520, 116] on div "Yes" at bounding box center [543, 112] width 121 height 9
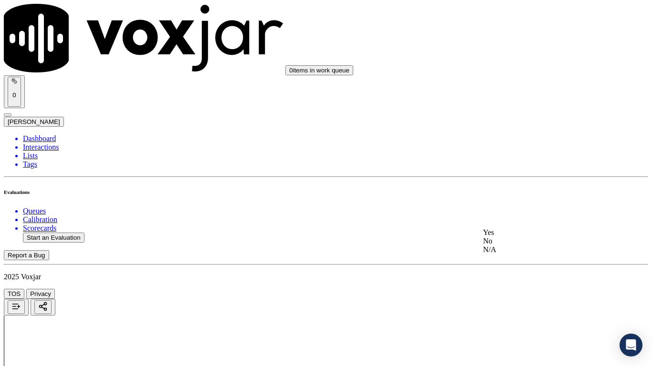
click at [525, 237] on div "Yes" at bounding box center [543, 233] width 121 height 9
click at [521, 142] on div "Yes" at bounding box center [543, 137] width 121 height 9
drag, startPoint x: 522, startPoint y: 305, endPoint x: 506, endPoint y: 314, distance: 18.4
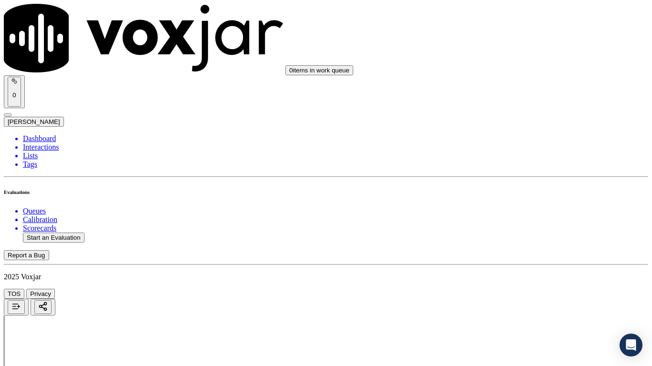
click at [509, 255] on div "Yes" at bounding box center [543, 251] width 121 height 9
click at [531, 161] on div "Yes" at bounding box center [543, 156] width 121 height 9
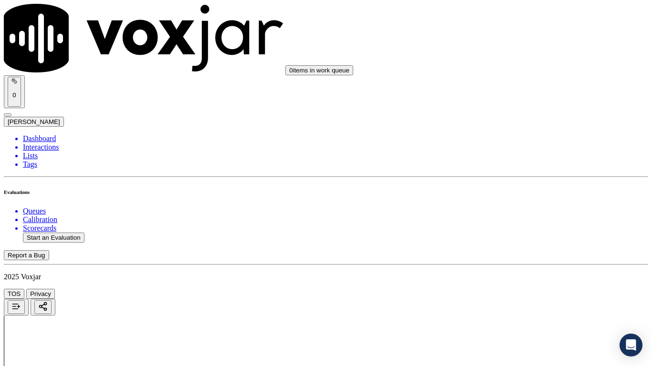
click at [518, 281] on div "Yes" at bounding box center [543, 276] width 121 height 9
click at [513, 115] on div "Yes" at bounding box center [543, 110] width 121 height 9
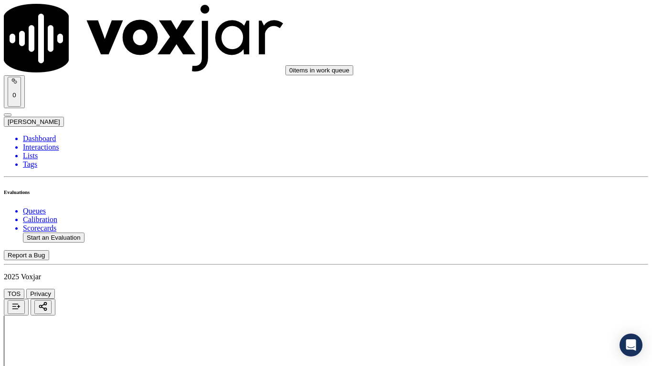
click at [516, 235] on div "Yes" at bounding box center [543, 231] width 121 height 9
click at [514, 128] on div "Yes" at bounding box center [543, 124] width 121 height 9
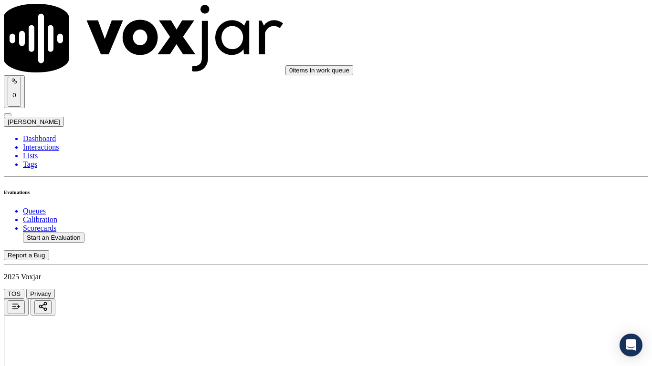
click at [522, 260] on div "Yes" at bounding box center [543, 255] width 121 height 9
click at [526, 142] on div "Yes" at bounding box center [543, 137] width 121 height 9
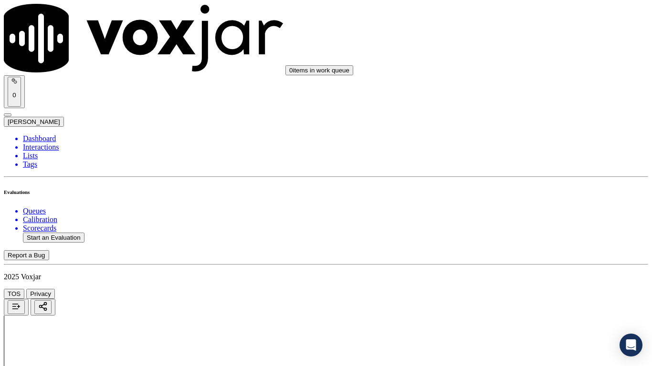
click at [510, 289] on div "Yes" at bounding box center [543, 308] width 121 height 9
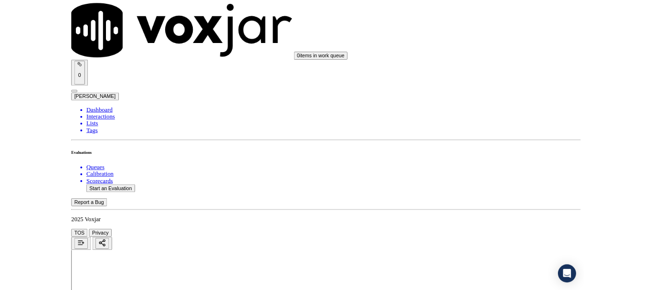
scroll to position [2624, 0]
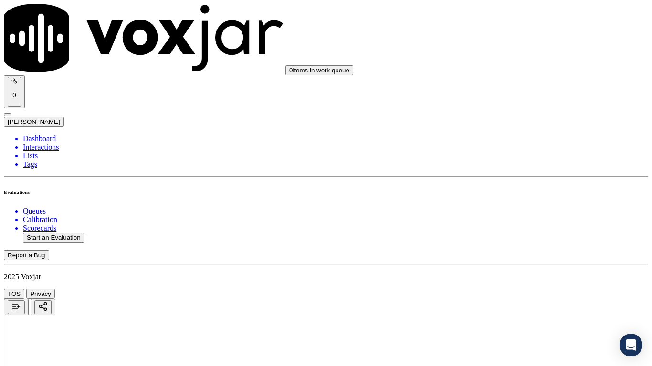
click at [512, 145] on div "Yes" at bounding box center [543, 142] width 121 height 9
drag, startPoint x: 515, startPoint y: 279, endPoint x: 503, endPoint y: 345, distance: 67.3
click at [515, 278] on div "Yes" at bounding box center [543, 274] width 121 height 9
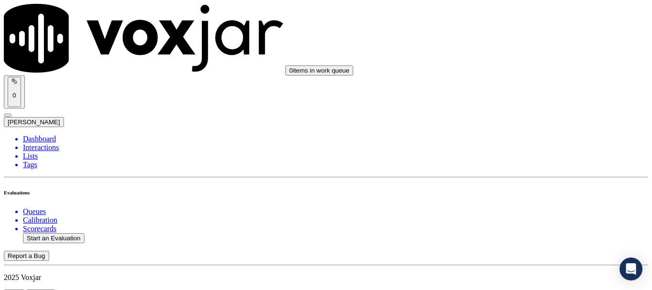
scroll to position [143, 0]
